Goal: Task Accomplishment & Management: Complete application form

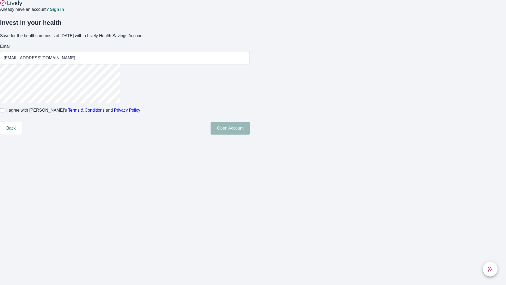
click at [4, 112] on input "I agree with Lively’s Terms & Conditions and Privacy Policy" at bounding box center [2, 110] width 4 height 4
checkbox input "true"
click at [250, 135] on button "Open Account" at bounding box center [230, 128] width 39 height 13
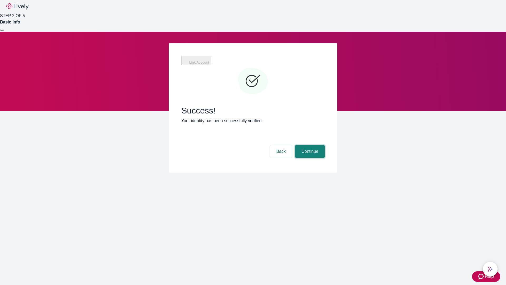
click at [309, 145] on button "Continue" at bounding box center [310, 151] width 30 height 13
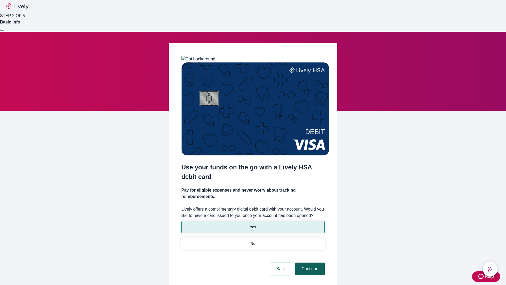
click at [253, 224] on p "Yes" at bounding box center [253, 227] width 6 height 6
click at [309, 262] on button "Continue" at bounding box center [310, 268] width 30 height 13
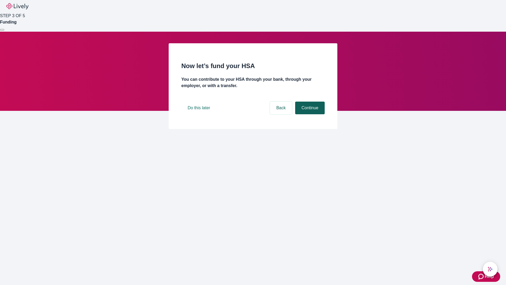
click at [309, 114] on button "Continue" at bounding box center [310, 108] width 30 height 13
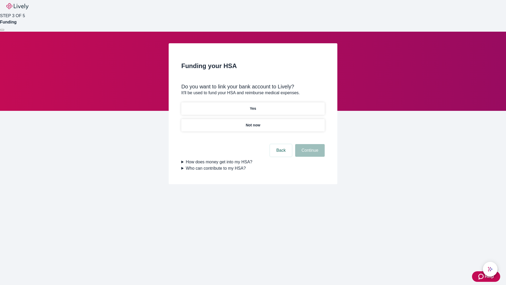
click at [253, 106] on p "Yes" at bounding box center [253, 109] width 6 height 6
click at [309, 144] on button "Continue" at bounding box center [310, 150] width 30 height 13
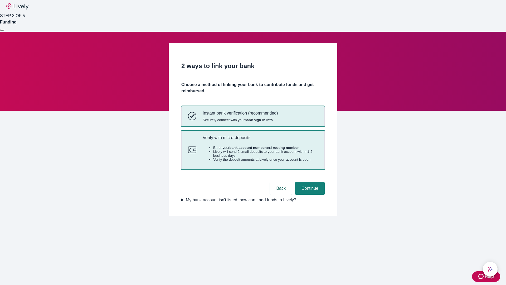
click at [260, 140] on p "Verify with micro-deposits" at bounding box center [261, 137] width 116 height 5
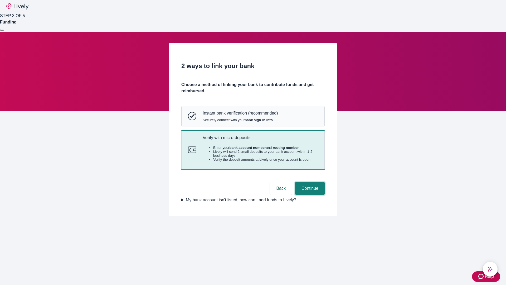
click at [309, 195] on button "Continue" at bounding box center [310, 188] width 30 height 13
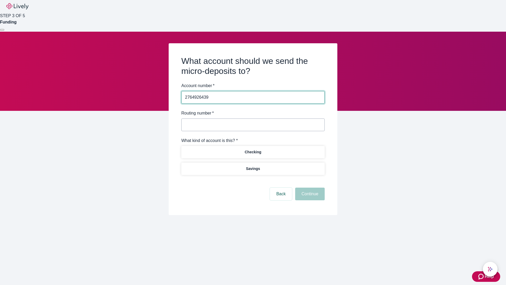
type input "2764926439"
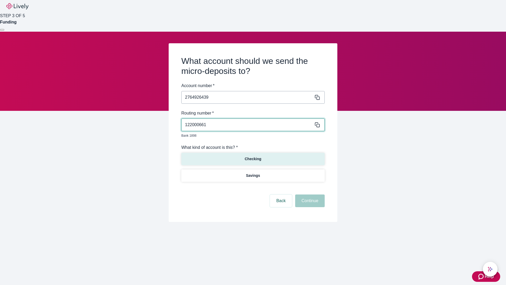
type input "122000661"
click at [253, 156] on p "Checking" at bounding box center [253, 159] width 17 height 6
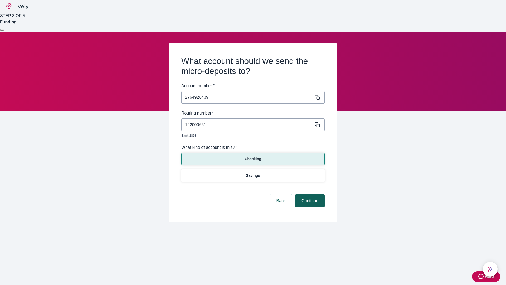
click at [309, 195] on button "Continue" at bounding box center [310, 200] width 30 height 13
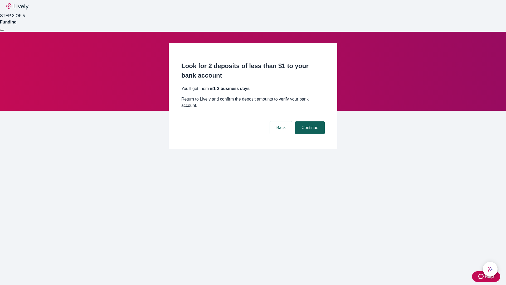
click at [309, 121] on button "Continue" at bounding box center [310, 127] width 30 height 13
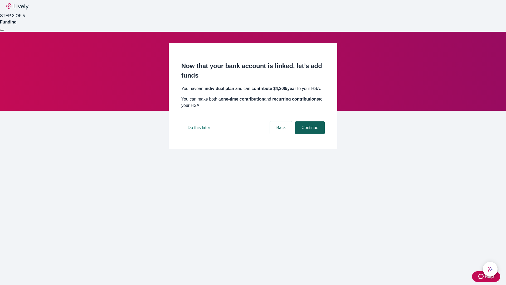
click at [309, 134] on button "Continue" at bounding box center [310, 127] width 30 height 13
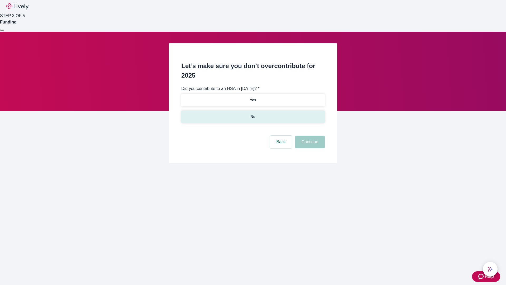
click at [253, 114] on p "No" at bounding box center [253, 117] width 5 height 6
click at [309, 136] on button "Continue" at bounding box center [310, 142] width 30 height 13
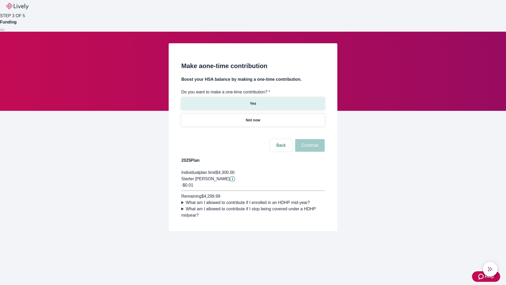
click at [253, 101] on p "Yes" at bounding box center [253, 104] width 6 height 6
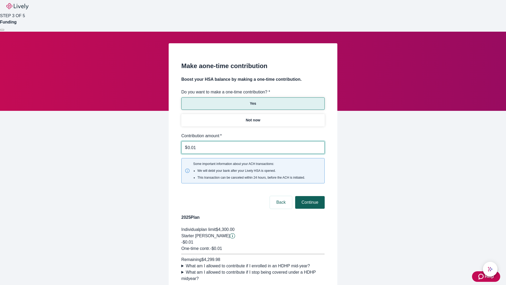
type input "0.01"
click at [309, 196] on button "Continue" at bounding box center [310, 202] width 30 height 13
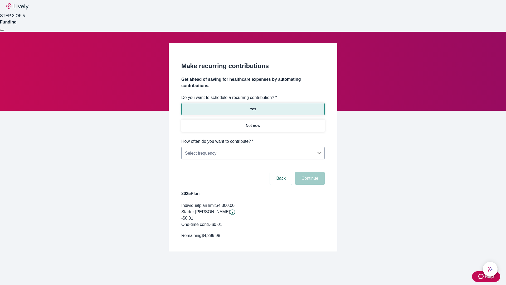
click at [253, 138] on body "Help STEP 3 OF 5 Funding Make recurring contributions Get ahead of saving for h…" at bounding box center [253, 138] width 506 height 277
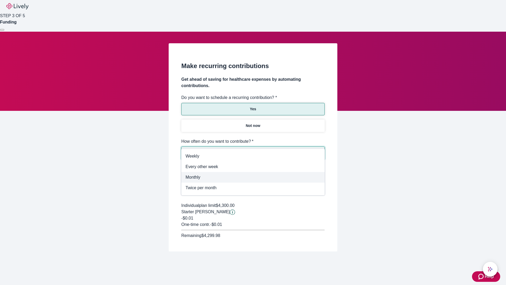
click at [253, 177] on span "Monthly" at bounding box center [253, 177] width 135 height 6
type input "Monthly"
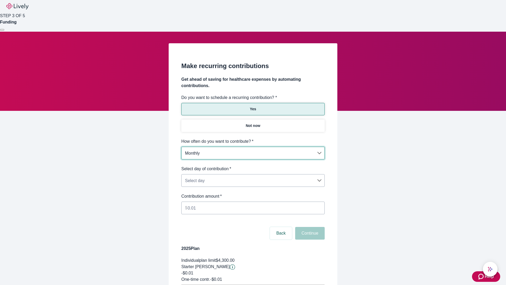
click at [253, 166] on body "Help STEP 3 OF 5 Funding Make recurring contributions Get ahead of saving for h…" at bounding box center [253, 166] width 506 height 332
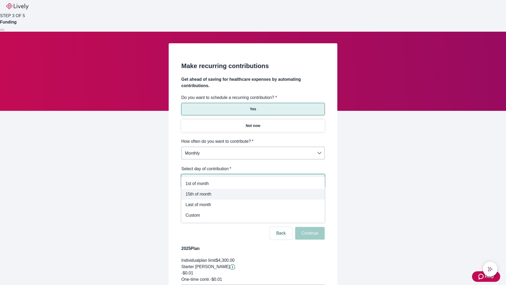
click at [253, 194] on span "15th of month" at bounding box center [253, 194] width 135 height 6
type input "Monthly15th"
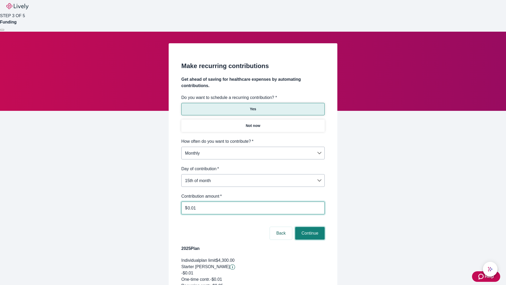
click at [309, 227] on button "Continue" at bounding box center [310, 233] width 30 height 13
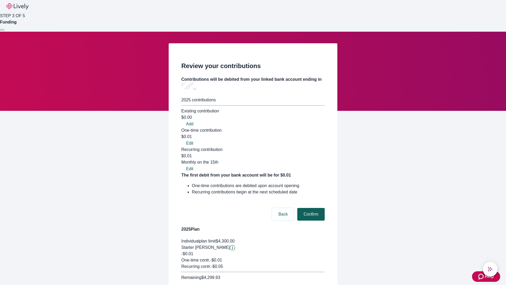
click at [310, 208] on button "Confirm" at bounding box center [311, 214] width 27 height 13
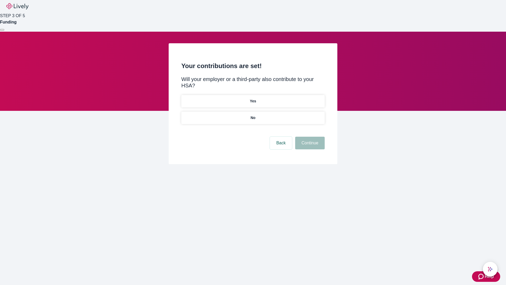
click at [253, 98] on p "Yes" at bounding box center [253, 101] width 6 height 6
click at [309, 137] on button "Continue" at bounding box center [310, 143] width 30 height 13
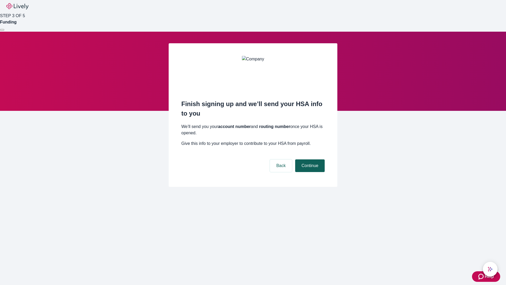
click at [309, 159] on button "Continue" at bounding box center [310, 165] width 30 height 13
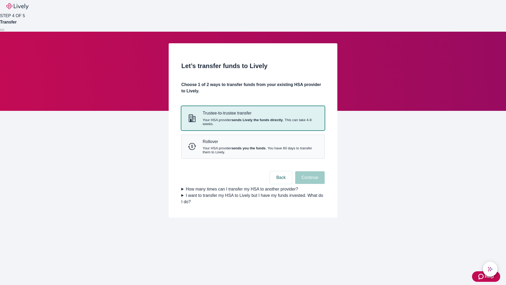
click at [253, 122] on strong "sends Lively the funds directly" at bounding box center [257, 120] width 51 height 4
click at [309, 184] on button "Continue" at bounding box center [310, 177] width 30 height 13
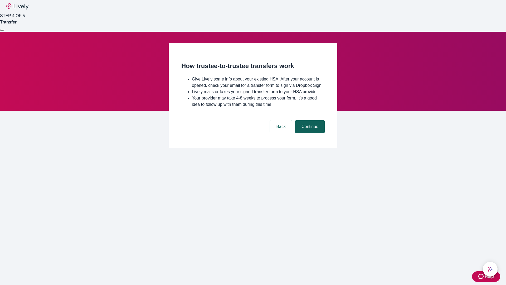
click at [309, 133] on button "Continue" at bounding box center [310, 126] width 30 height 13
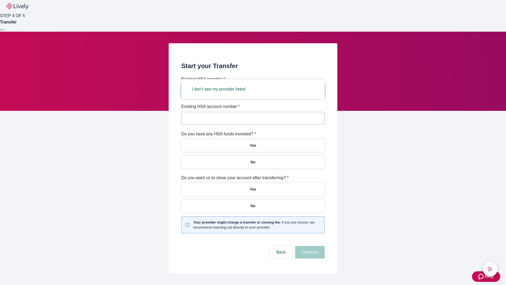
click at [221, 89] on button "I don't see my provider listed" at bounding box center [219, 89] width 66 height 13
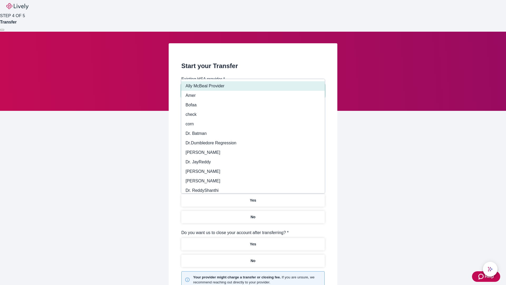
type input "Other"
type input "Health Equity"
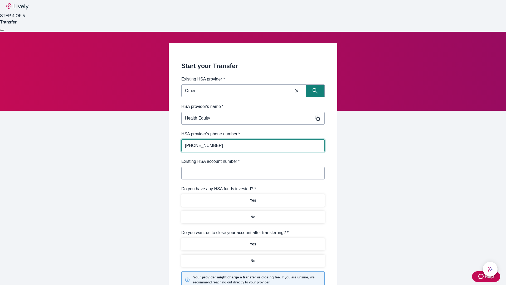
type input "[PHONE_NUMBER]"
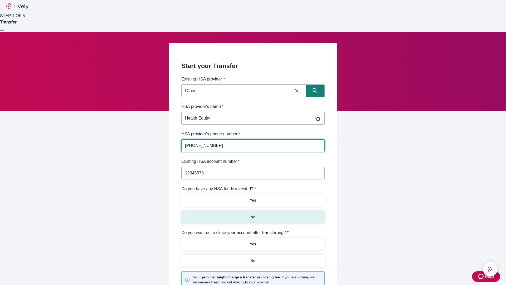
type input "12345678"
click at [253, 214] on p "No" at bounding box center [253, 217] width 5 height 6
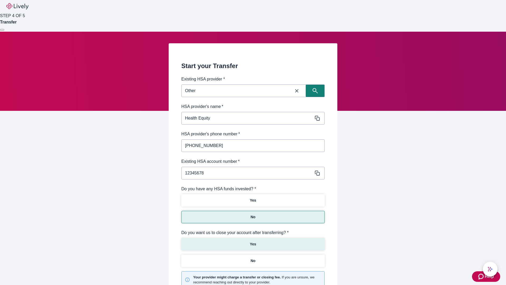
click at [253, 241] on p "Yes" at bounding box center [253, 244] width 6 height 6
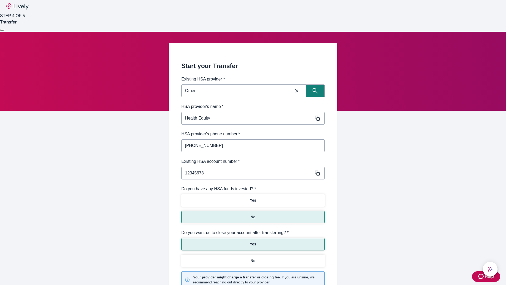
scroll to position [55, 0]
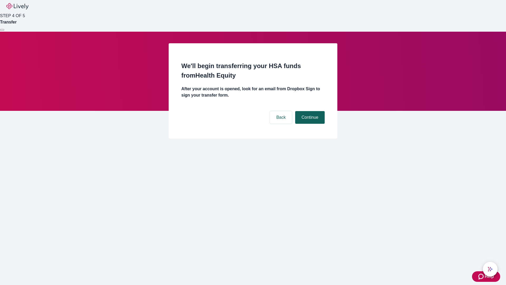
click at [309, 111] on button "Continue" at bounding box center [310, 117] width 30 height 13
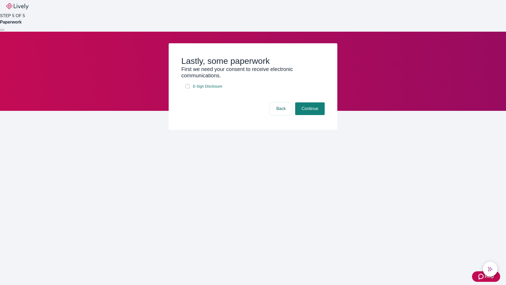
click at [188, 88] on input "E-Sign Disclosure" at bounding box center [188, 86] width 4 height 4
checkbox input "true"
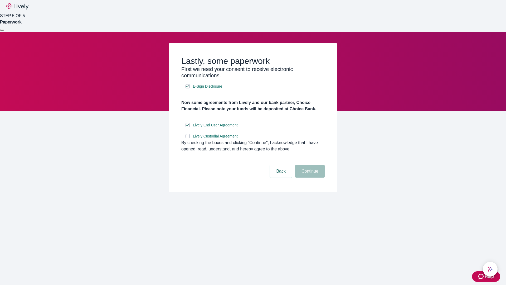
click at [188, 138] on input "Lively Custodial Agreement" at bounding box center [188, 136] width 4 height 4
checkbox input "true"
click at [309, 178] on button "Continue" at bounding box center [310, 171] width 30 height 13
